Goal: Check status

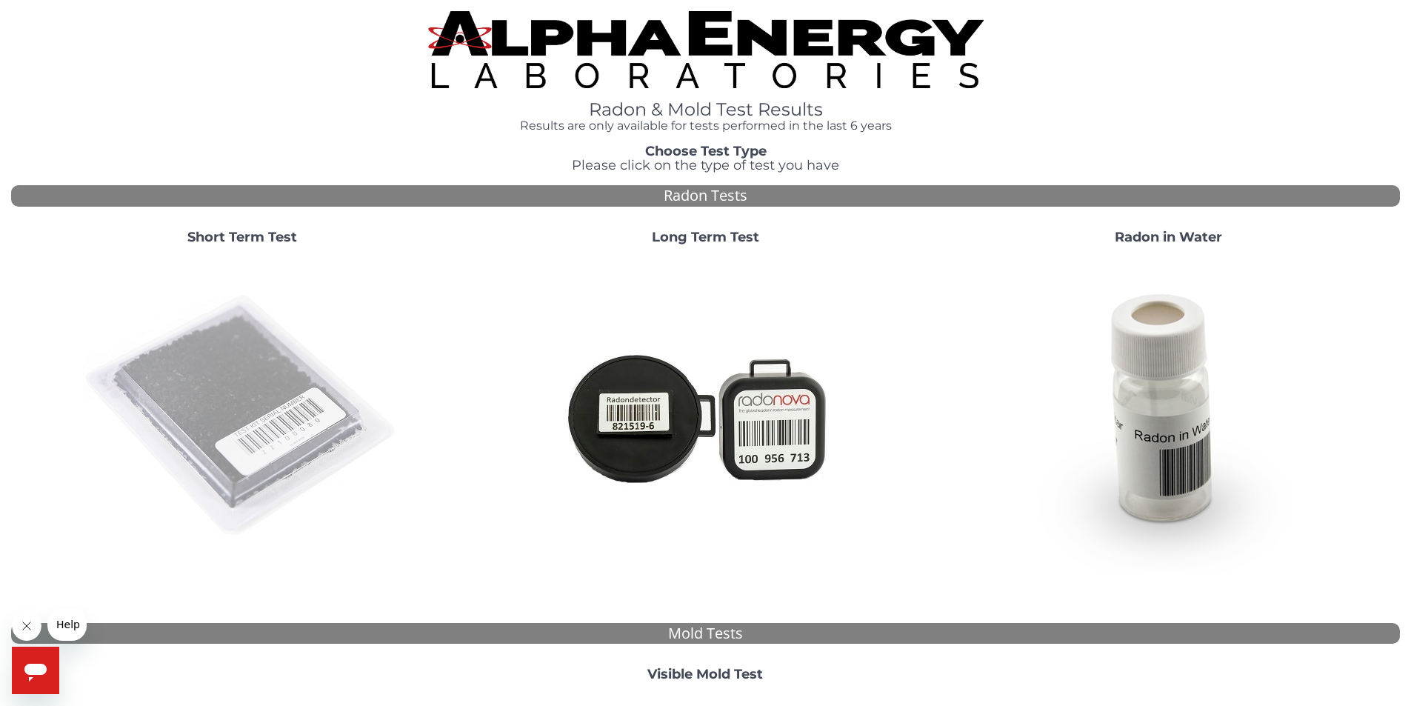
click at [144, 381] on img at bounding box center [242, 416] width 319 height 319
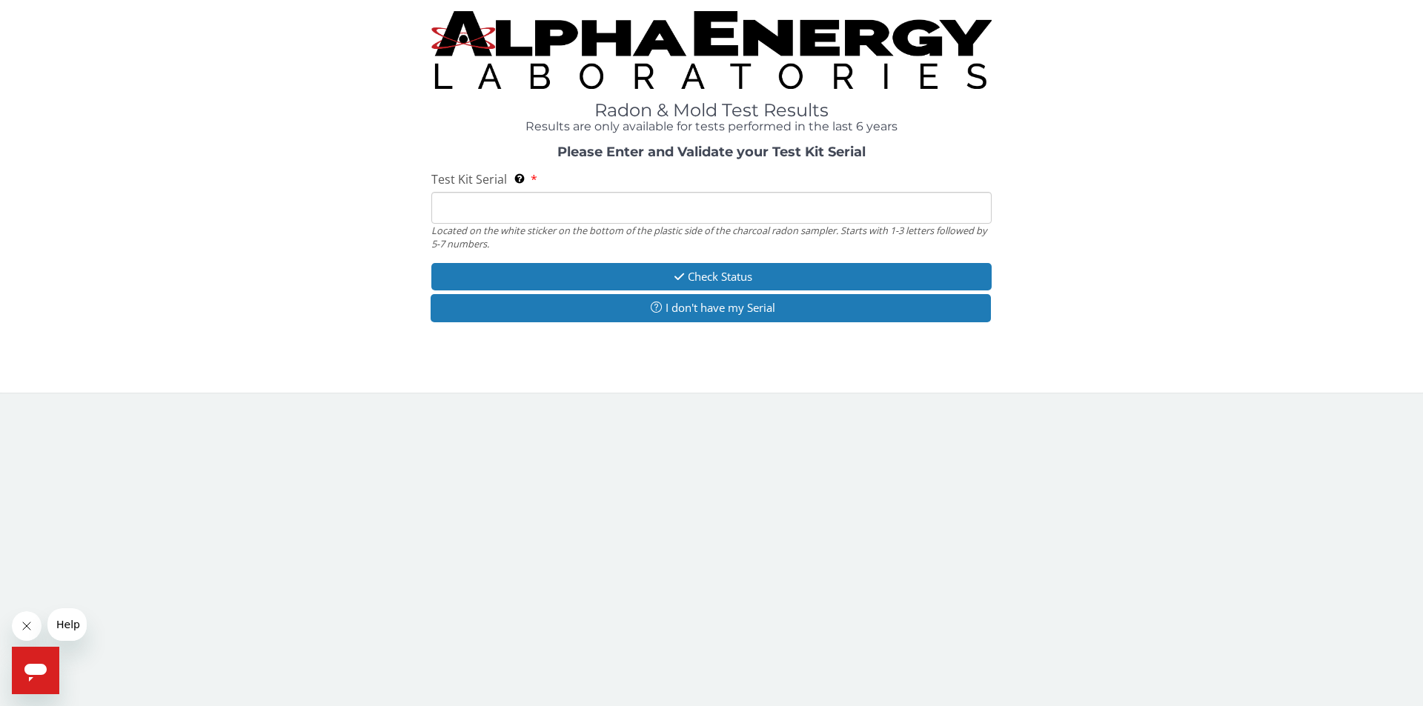
click at [499, 211] on input "Test Kit Serial Located on the white sticker on the bottom of the plastic side …" at bounding box center [711, 208] width 560 height 32
type input "fe352461"
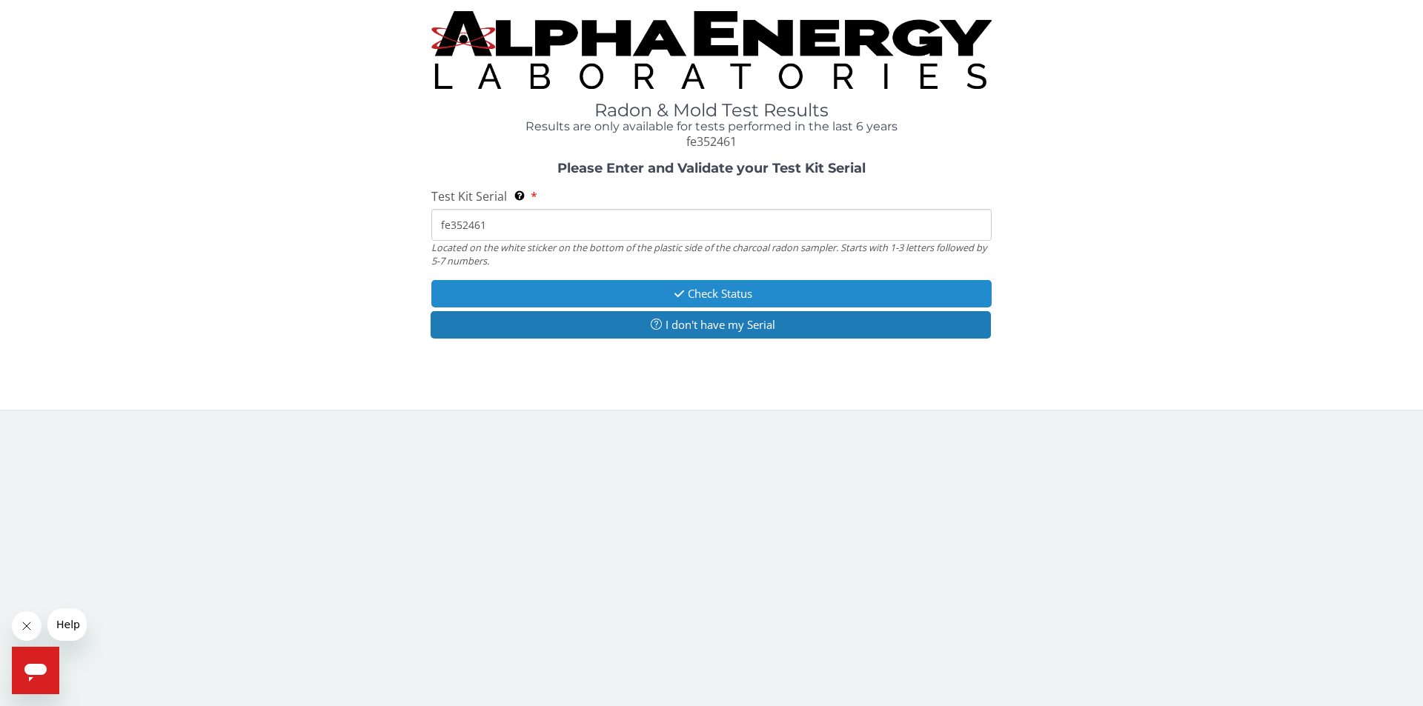
click at [759, 298] on button "Check Status" at bounding box center [711, 293] width 560 height 27
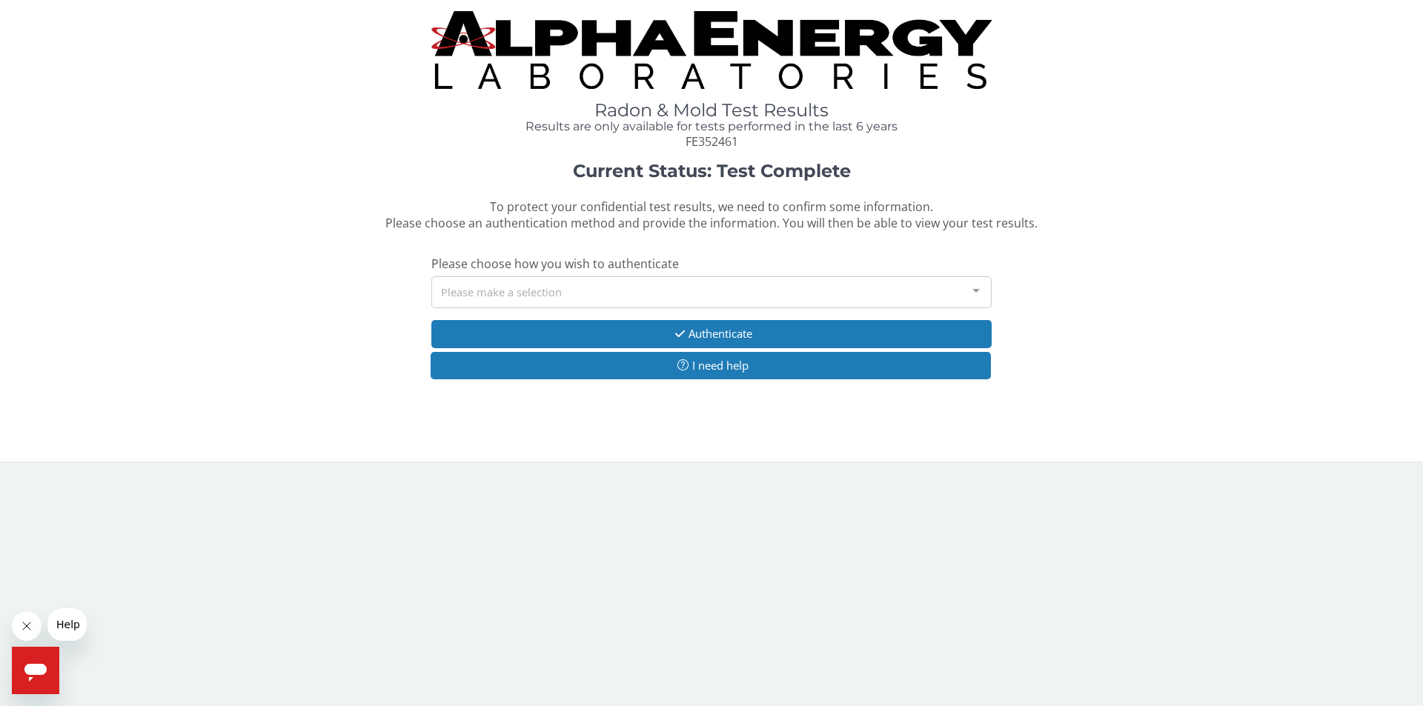
click at [625, 295] on div "Please make a selection" at bounding box center [711, 292] width 560 height 32
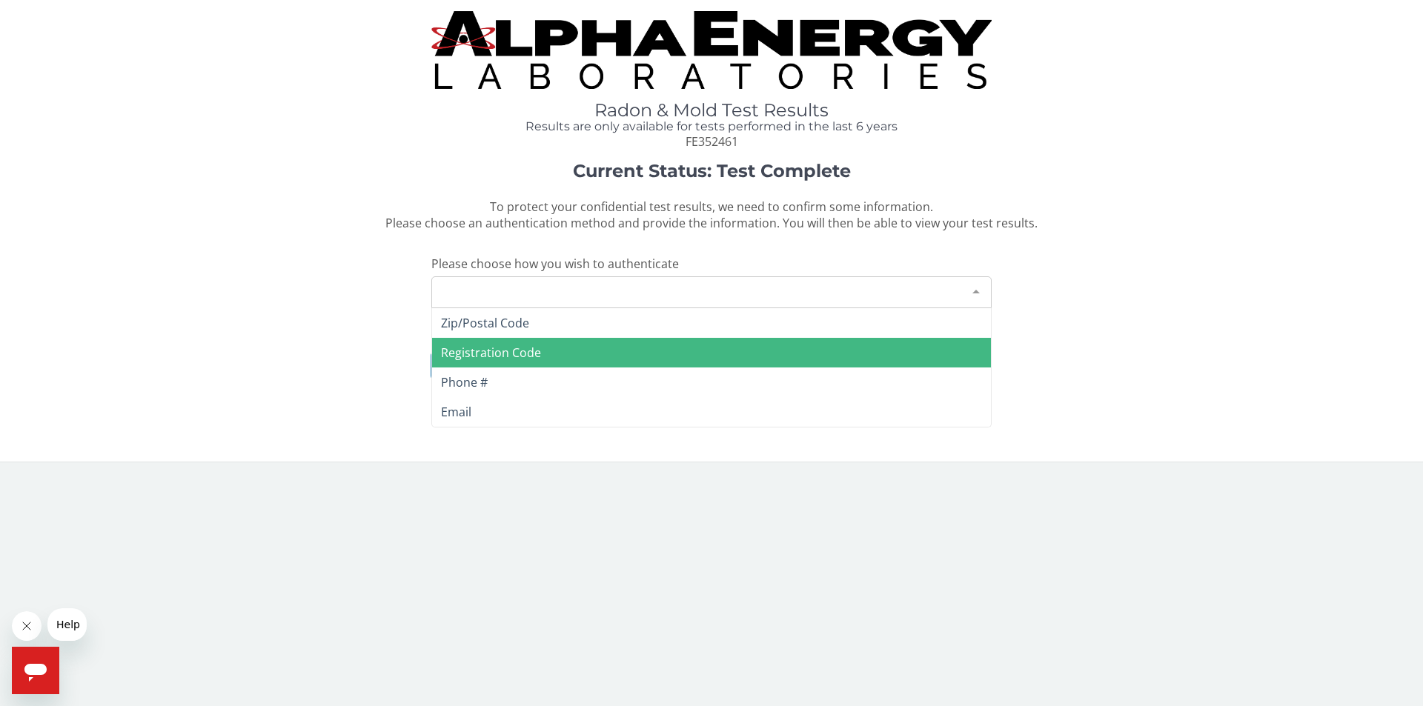
click at [530, 352] on span "Registration Code" at bounding box center [491, 353] width 100 height 16
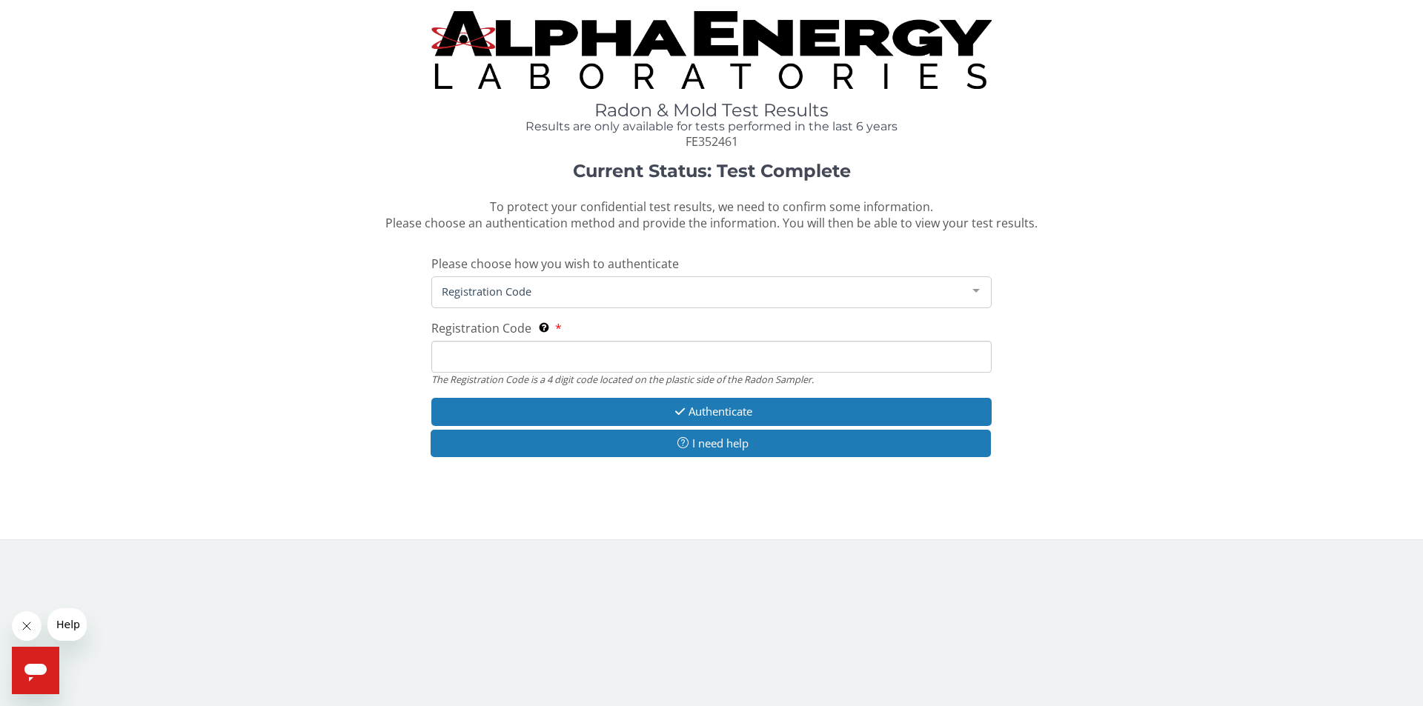
click at [530, 353] on input "Registration Code The Registration Code is a 4 digit code located on the plasti…" at bounding box center [711, 357] width 560 height 32
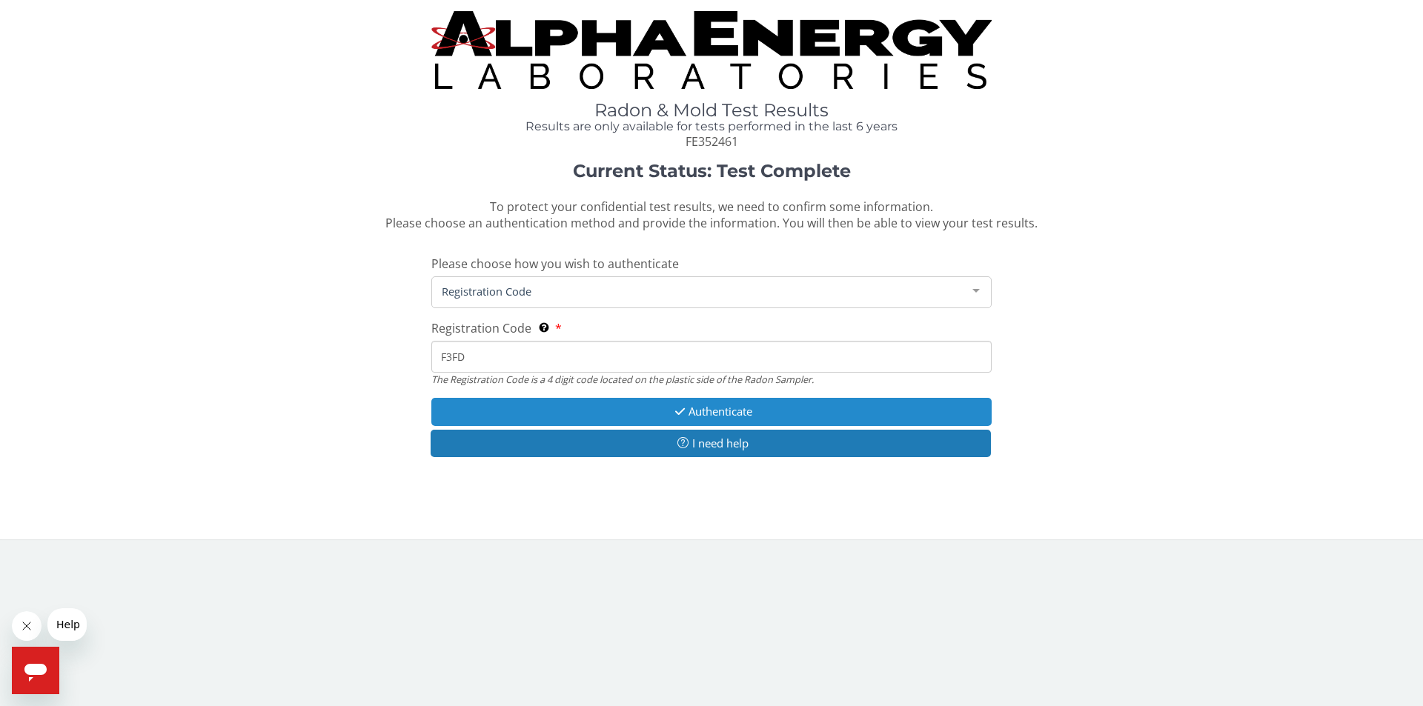
type input "F3FD"
click at [646, 416] on button "Authenticate" at bounding box center [711, 411] width 560 height 27
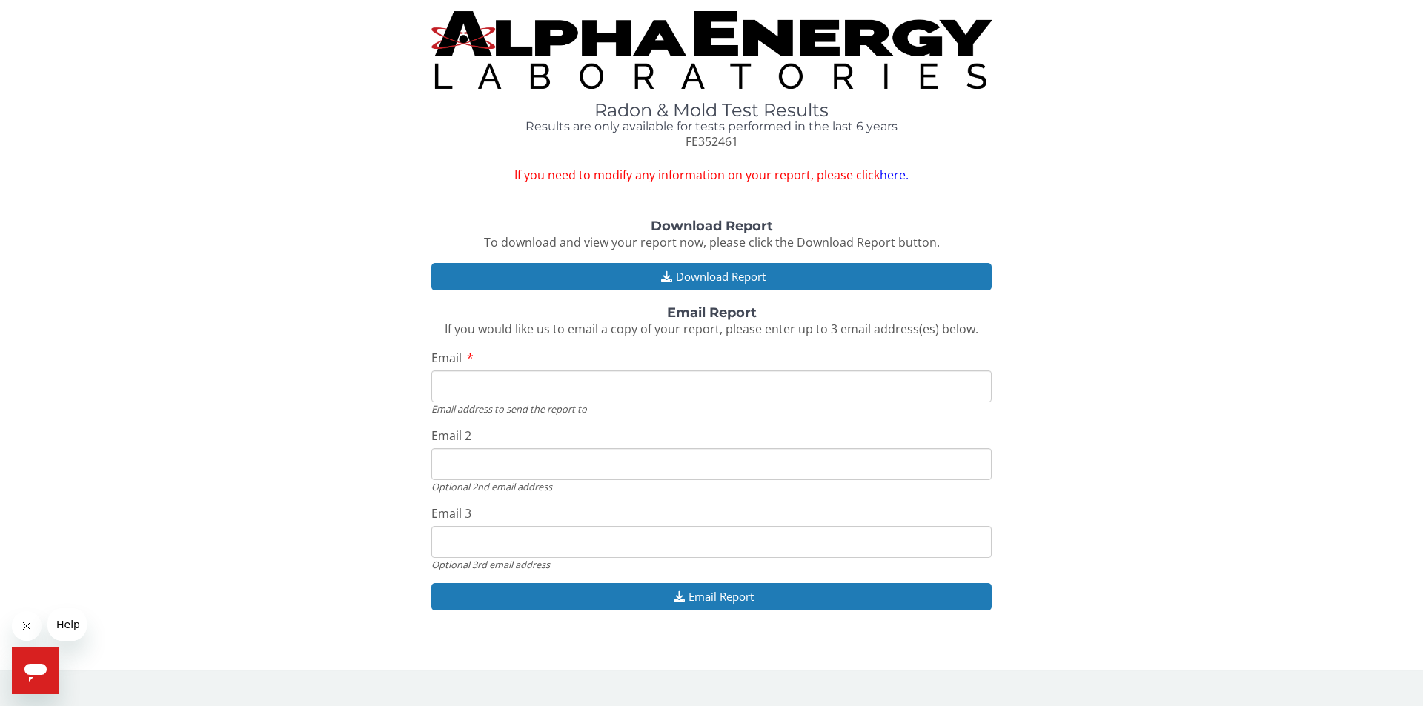
click at [667, 375] on input "Email" at bounding box center [711, 386] width 560 height 32
type input "[EMAIL_ADDRESS][DOMAIN_NAME]"
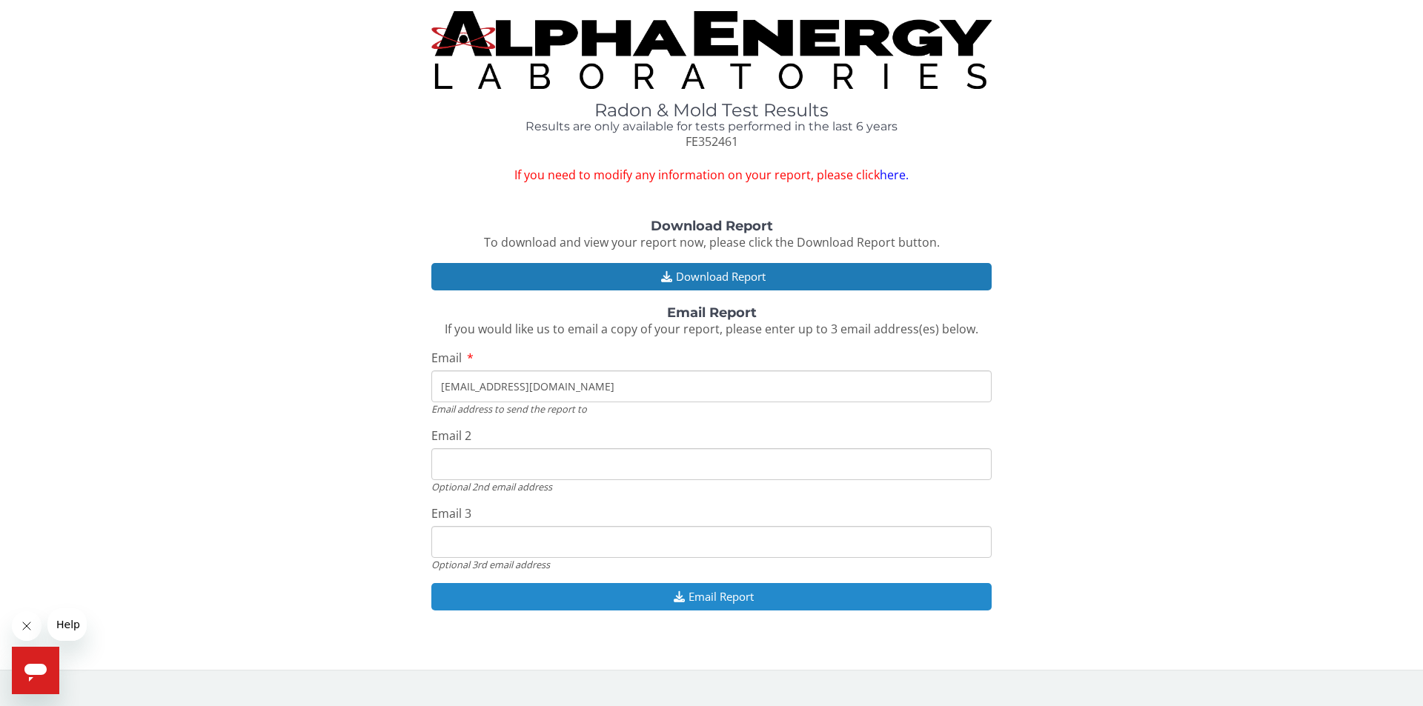
click at [706, 600] on button "Email Report" at bounding box center [711, 596] width 560 height 27
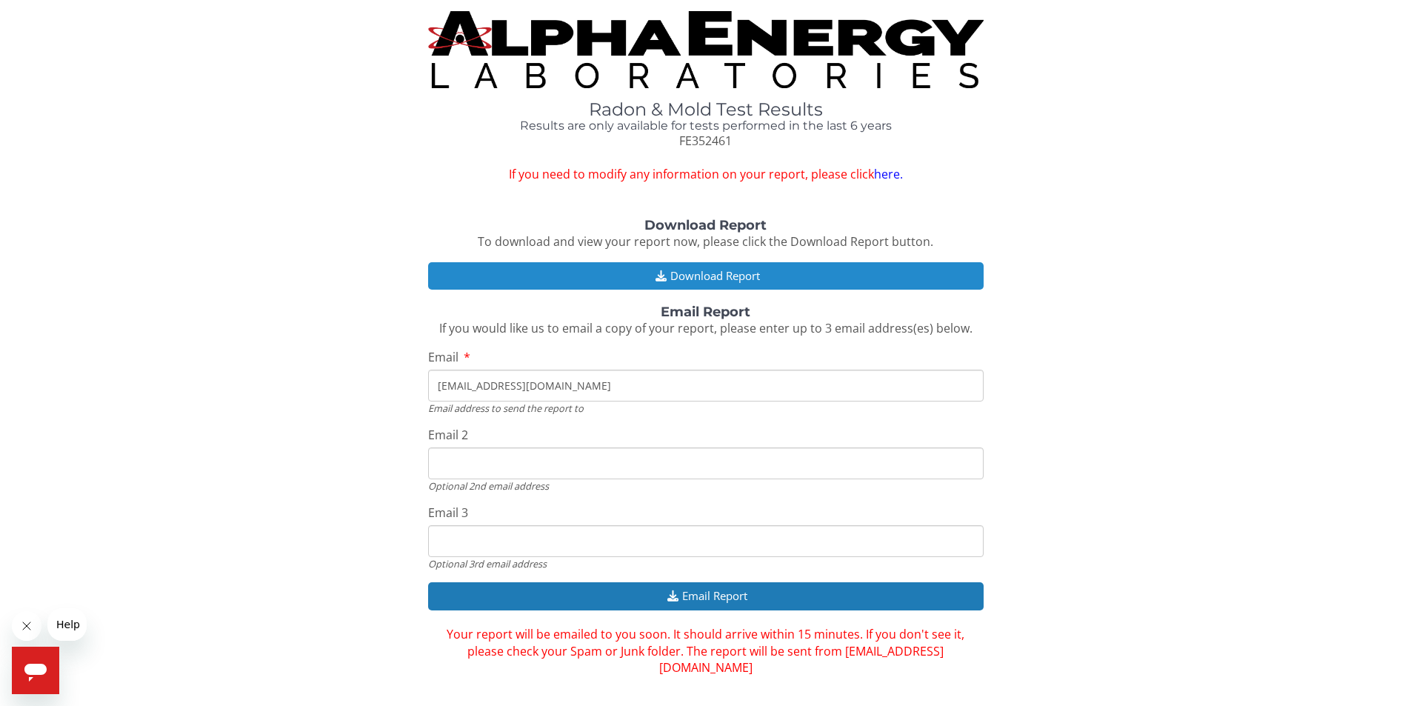
click at [720, 274] on button "Download Report" at bounding box center [706, 275] width 556 height 27
